Goal: Task Accomplishment & Management: Complete application form

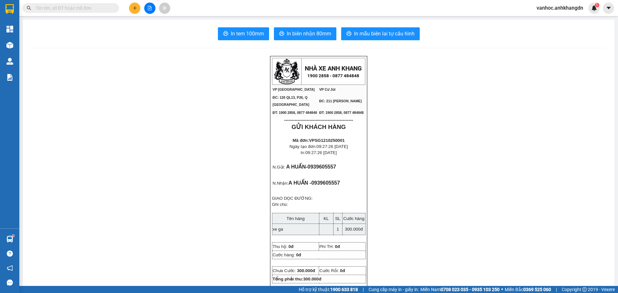
click at [134, 11] on button at bounding box center [134, 8] width 11 height 11
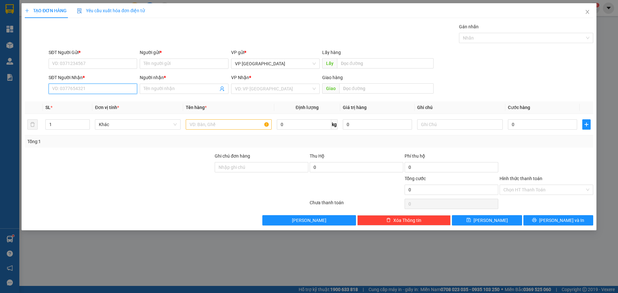
click at [116, 85] on input "SĐT Người Nhận *" at bounding box center [93, 89] width 89 height 10
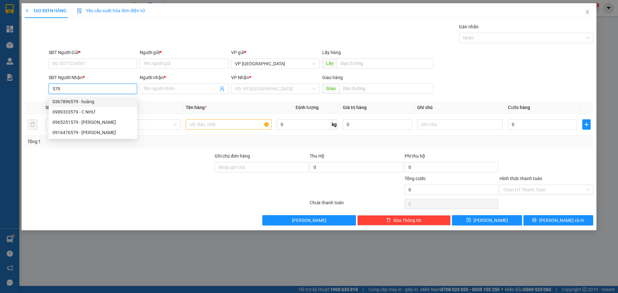
click at [89, 101] on div "0367896579 - hoàng" at bounding box center [92, 101] width 81 height 7
type input "0367896579"
type input "hoàng"
type input "40.000"
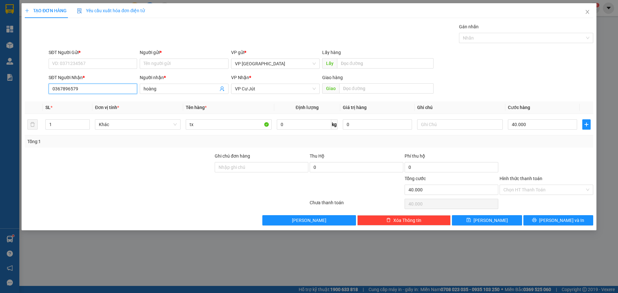
drag, startPoint x: 85, startPoint y: 90, endPoint x: 18, endPoint y: 89, distance: 67.0
click at [18, 89] on div "TẠO ĐƠN HÀNG Yêu cầu xuất hóa đơn điện tử Transit Pickup Surcharge Ids Transit …" at bounding box center [309, 146] width 618 height 293
type input "0367896579"
click at [93, 62] on input "SĐT Người Gửi *" at bounding box center [93, 64] width 89 height 10
paste input "0367896579"
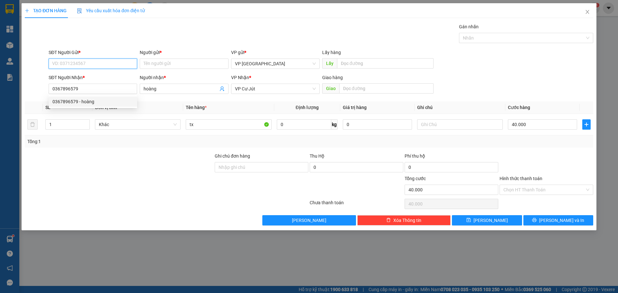
type input "0367896579"
click at [92, 78] on div "0367896579 - hoàng" at bounding box center [92, 76] width 81 height 7
type input "hoàng"
type input "0367896579"
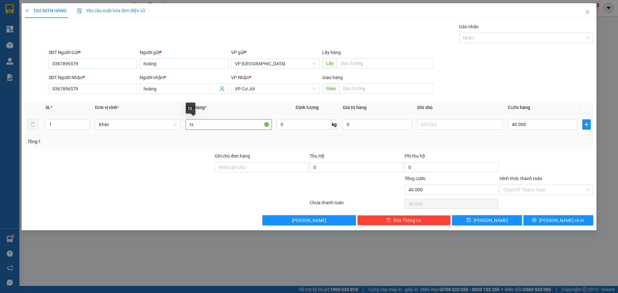
click at [213, 124] on input "tx" at bounding box center [229, 124] width 86 height 10
type input "t"
paste input "IỆ"
type input "KIỆN"
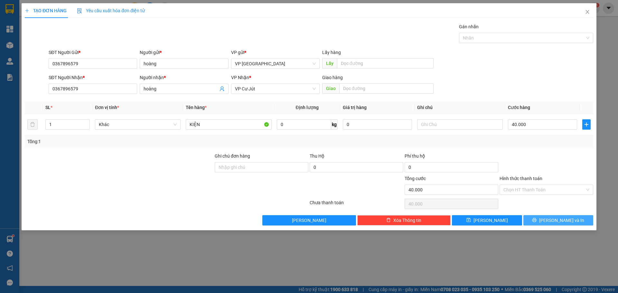
click at [537, 221] on icon "printer" at bounding box center [534, 220] width 5 height 5
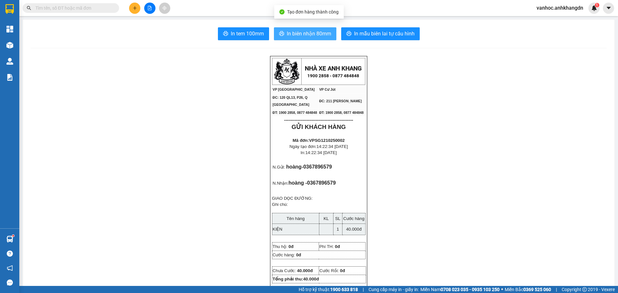
click at [291, 34] on span "In biên nhận 80mm" at bounding box center [309, 34] width 44 height 8
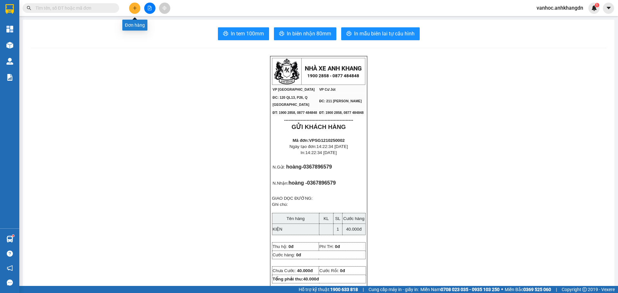
click at [134, 10] on icon "plus" at bounding box center [135, 8] width 5 height 5
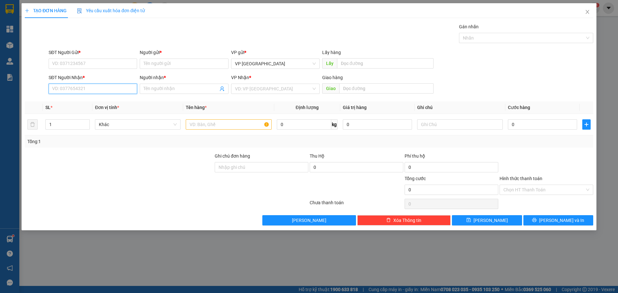
click at [115, 93] on input "SĐT Người Nhận *" at bounding box center [93, 89] width 89 height 10
click at [100, 102] on div "0985517018 - [GEOGRAPHIC_DATA]" at bounding box center [92, 101] width 81 height 7
type input "0985517018"
type input "ĐỨC LAN"
type input "30.000"
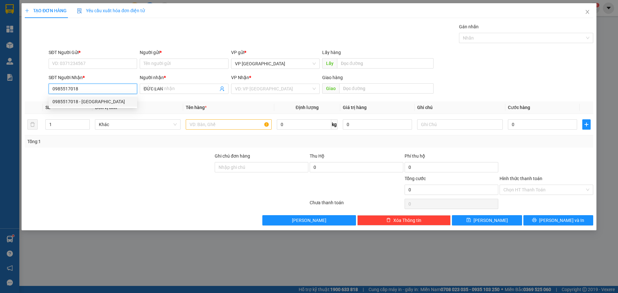
type input "30.000"
type input "0985517018"
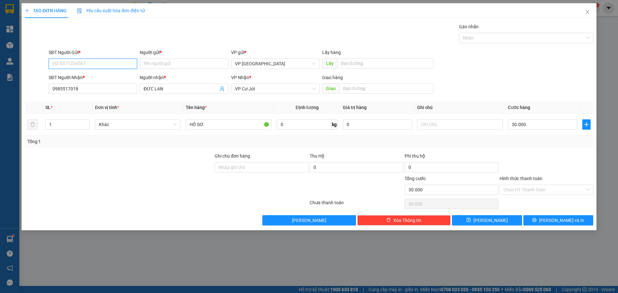
click at [91, 66] on input "SĐT Người Gửi *" at bounding box center [93, 64] width 89 height 10
type input "0379344089"
click at [153, 66] on input "Người gửi *" at bounding box center [184, 64] width 89 height 10
paste input "ơ"
paste input "ươn"
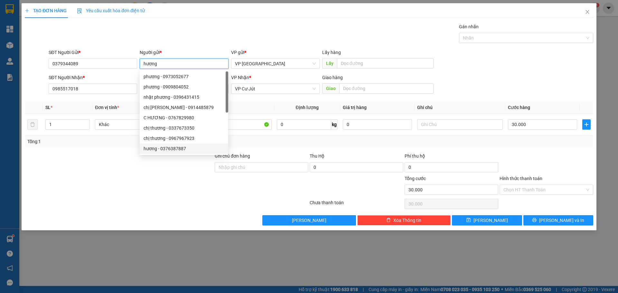
type input "hương"
click at [109, 164] on div at bounding box center [119, 164] width 190 height 23
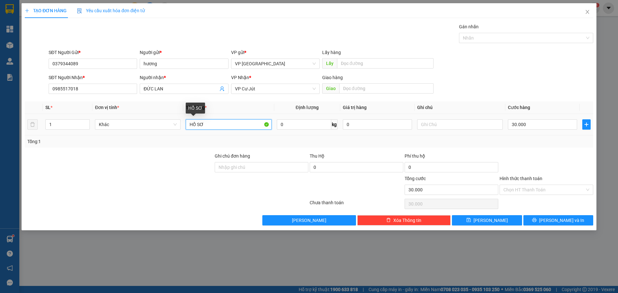
click at [222, 122] on input "HỒ SƠ" at bounding box center [229, 124] width 86 height 10
drag, startPoint x: 206, startPoint y: 126, endPoint x: 182, endPoint y: 127, distance: 24.2
click at [182, 127] on tr "1 Khác HỒ SƠ 0 kg 0 30.000" at bounding box center [309, 125] width 569 height 22
paste input "ọ"
type input "bọc niloong"
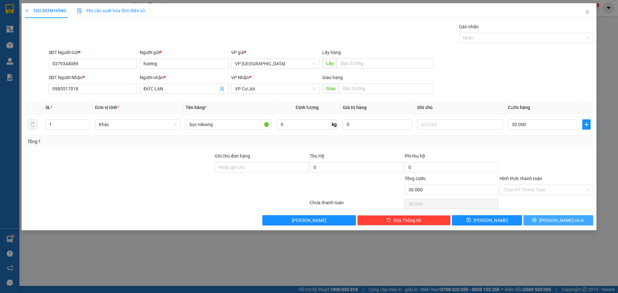
click at [563, 216] on button "[PERSON_NAME] và In" at bounding box center [559, 220] width 70 height 10
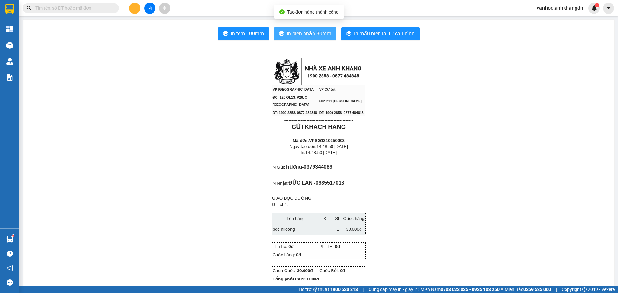
click at [289, 34] on span "In biên nhận 80mm" at bounding box center [309, 34] width 44 height 8
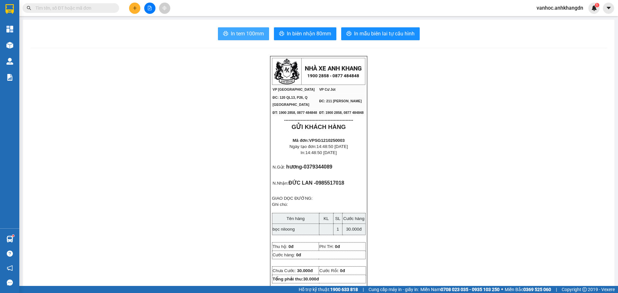
click at [241, 36] on span "In tem 100mm" at bounding box center [247, 34] width 33 height 8
